Goal: Information Seeking & Learning: Learn about a topic

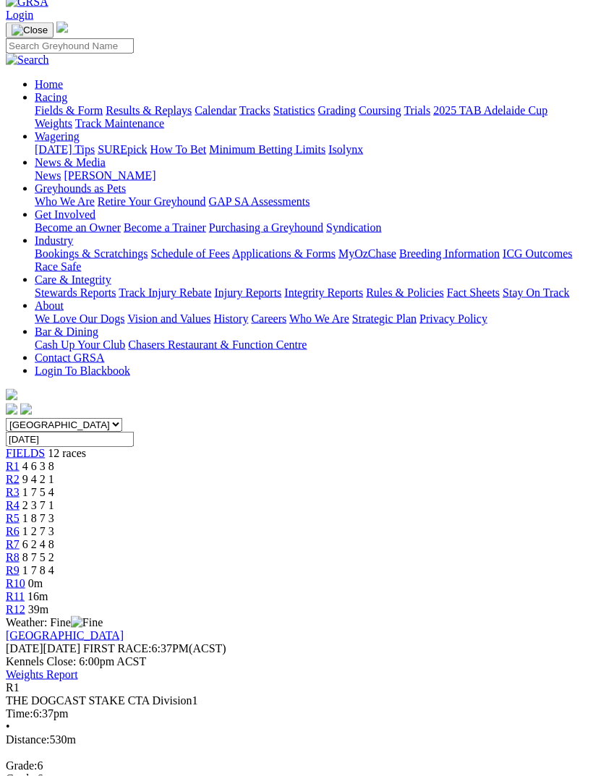
scroll to position [81, 0]
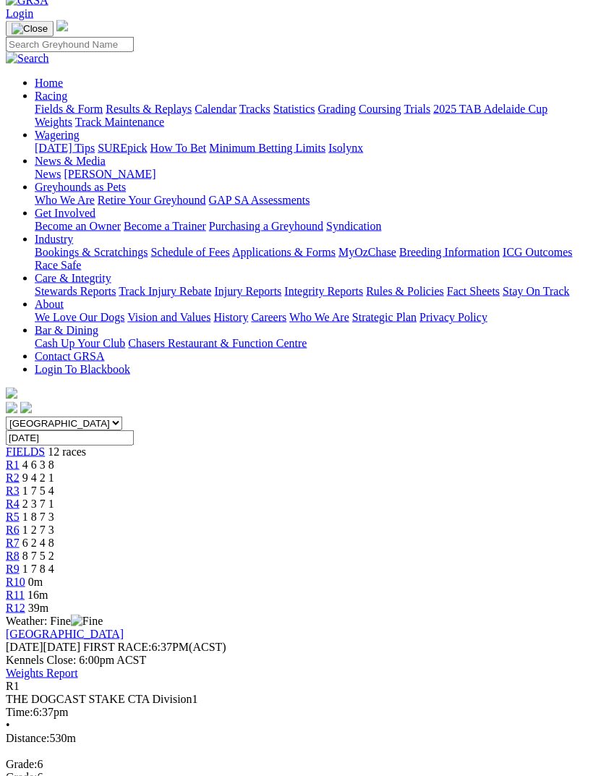
click at [20, 471] on span "R2" at bounding box center [13, 477] width 14 height 12
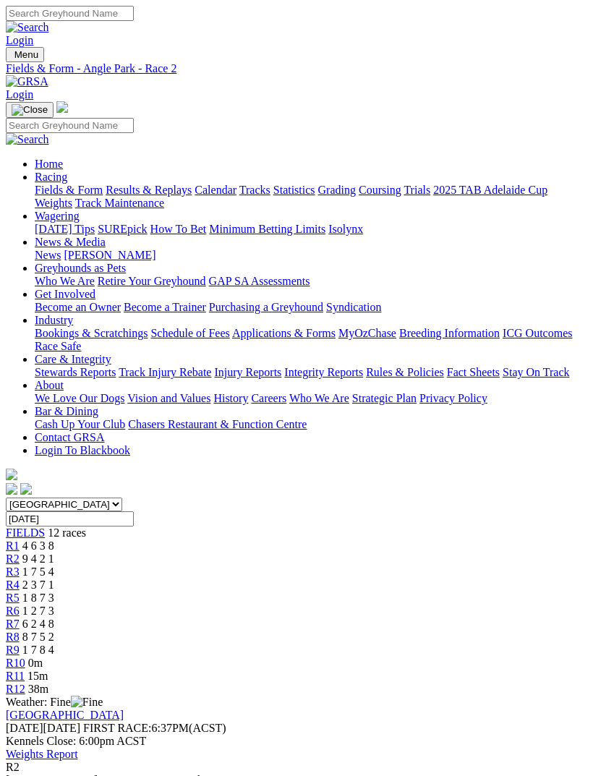
click at [20, 578] on link "R4" at bounding box center [13, 584] width 14 height 12
click at [20, 591] on span "R5" at bounding box center [13, 597] width 14 height 12
click at [20, 604] on span "R6" at bounding box center [13, 610] width 14 height 12
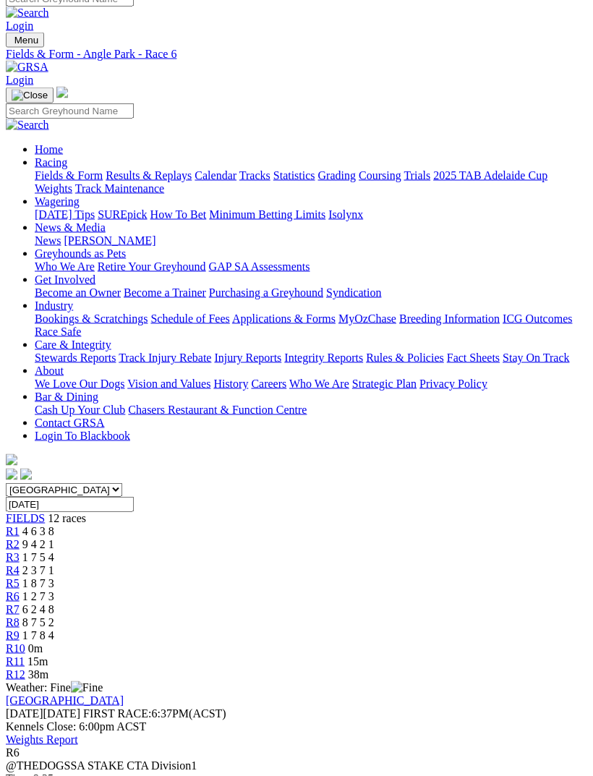
click at [25, 642] on link "R10" at bounding box center [16, 648] width 20 height 12
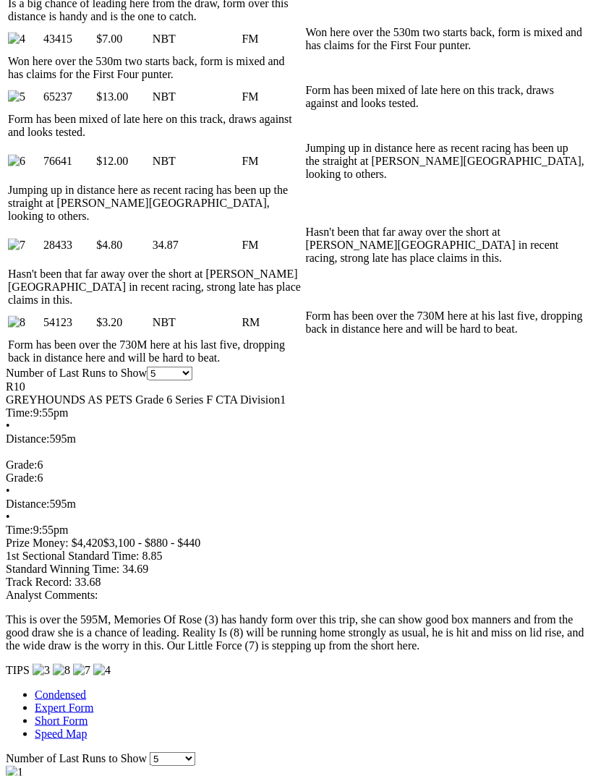
scroll to position [974, 0]
